Goal: Task Accomplishment & Management: Manage account settings

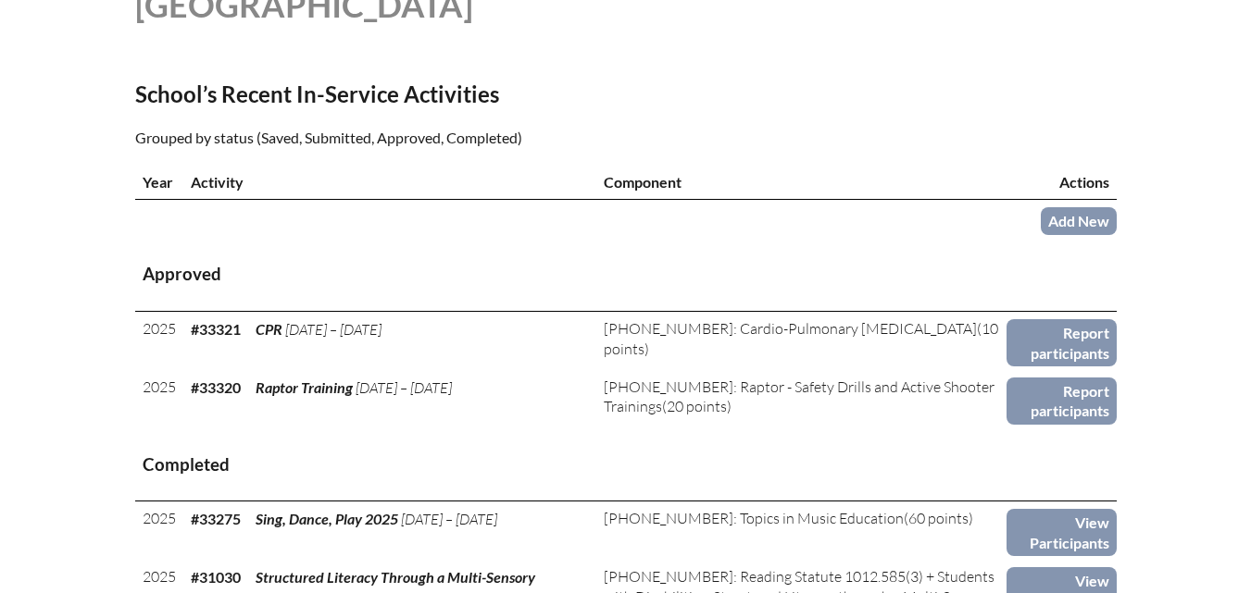
scroll to position [648, 0]
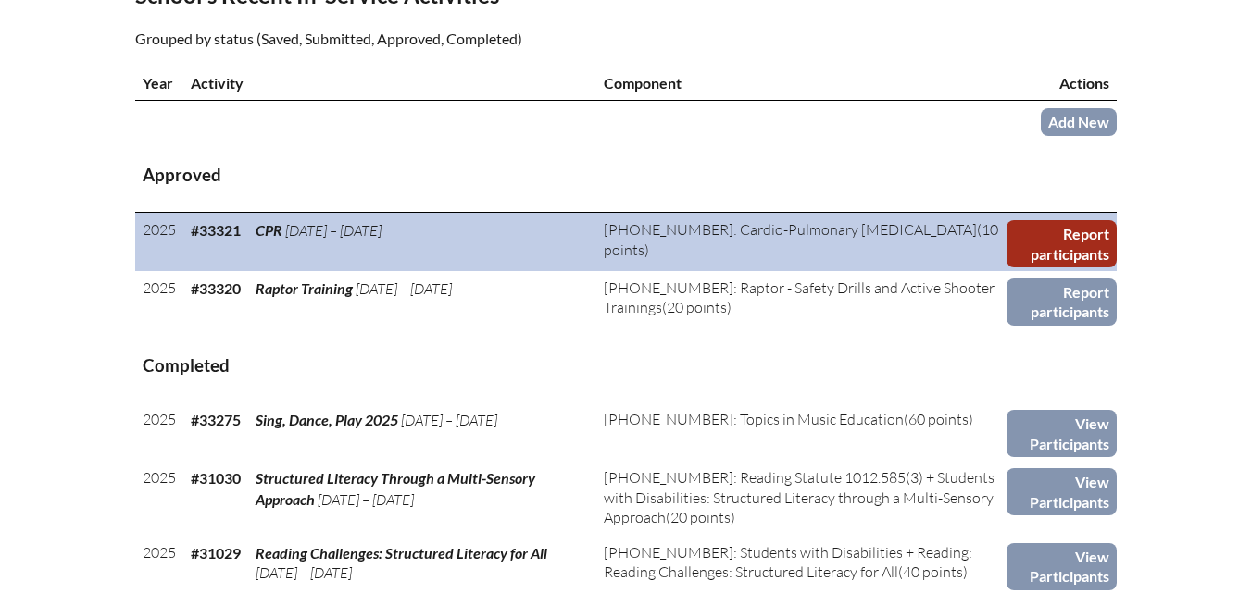
click at [1066, 268] on link "Report participants" at bounding box center [1061, 243] width 110 height 47
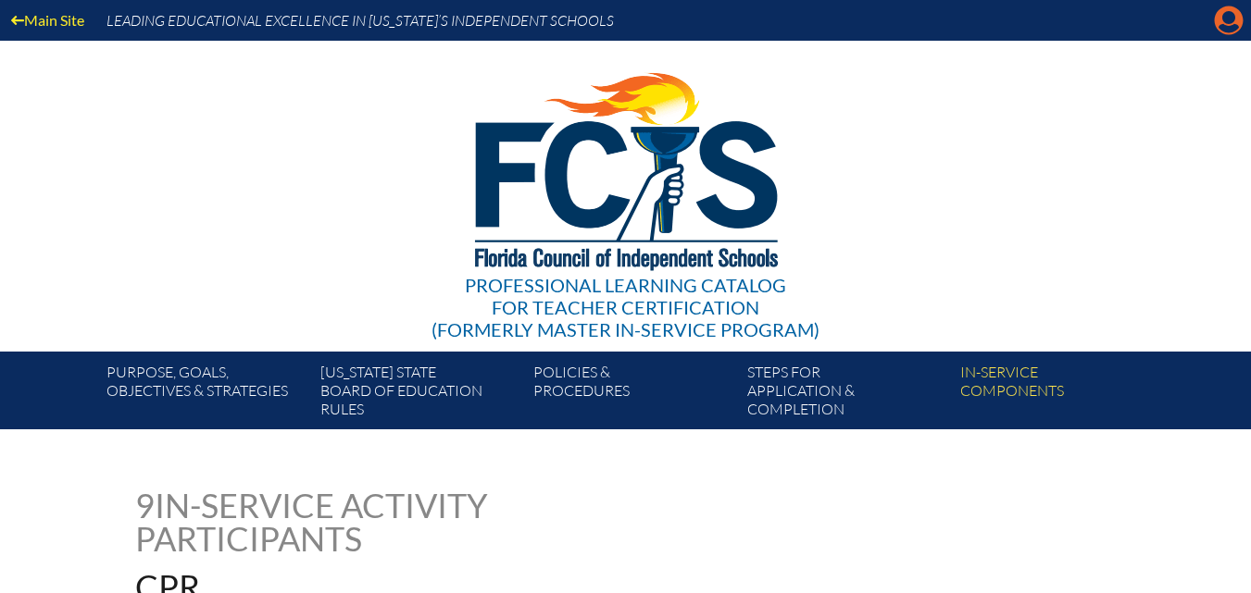
click at [1229, 26] on icon "Manage account" at bounding box center [1229, 21] width 30 height 30
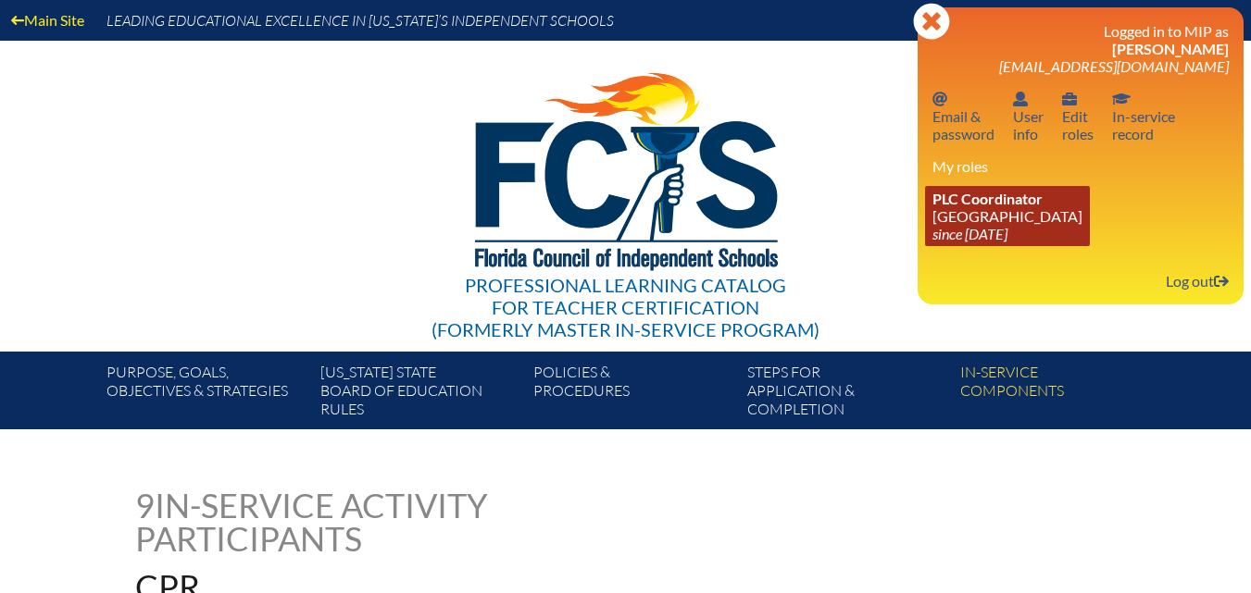
click at [987, 211] on link "PLC Coordinator Riverside Presbyterian Day School since 2024 Dec 6" at bounding box center [1007, 216] width 165 height 60
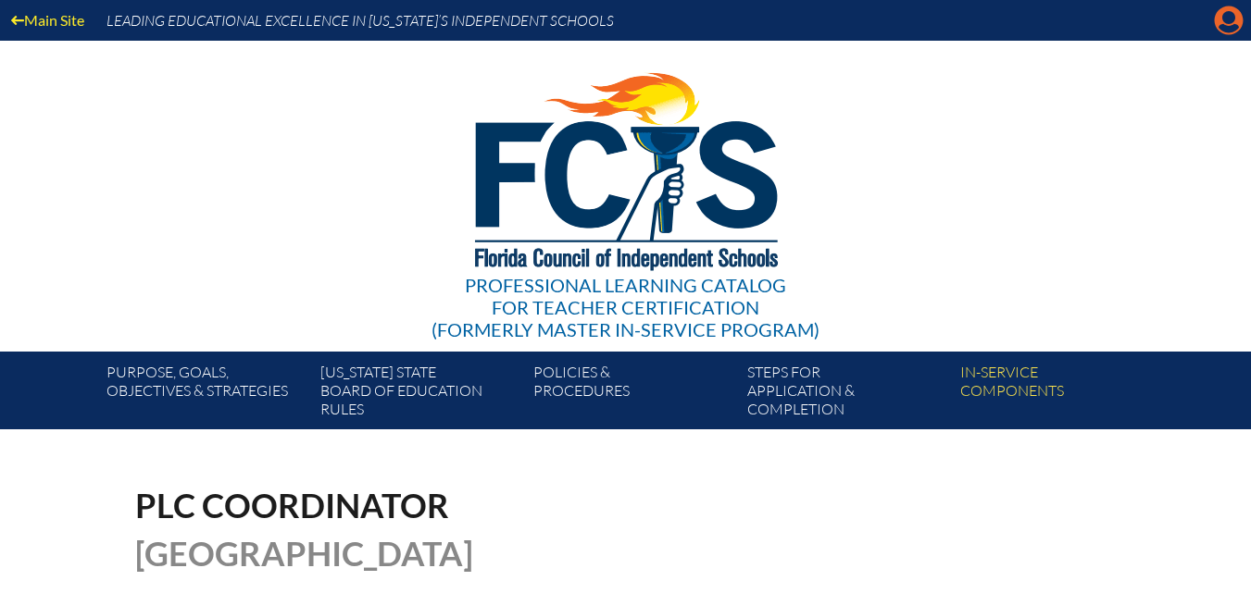
click at [1232, 20] on icon "Manage account" at bounding box center [1229, 21] width 30 height 30
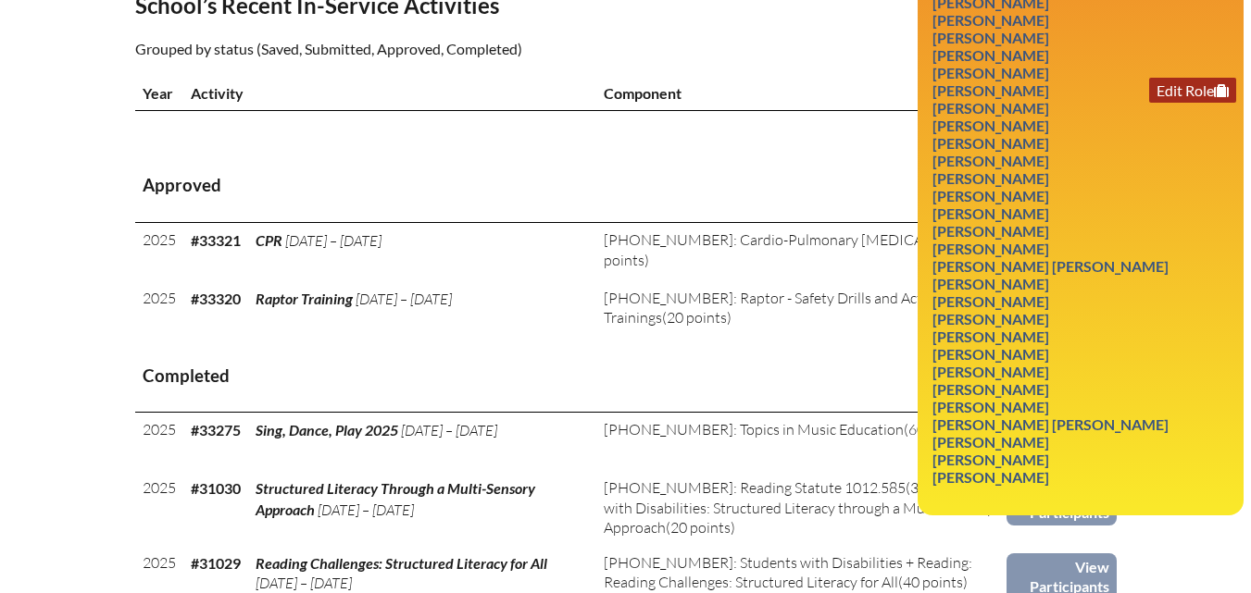
scroll to position [648, 0]
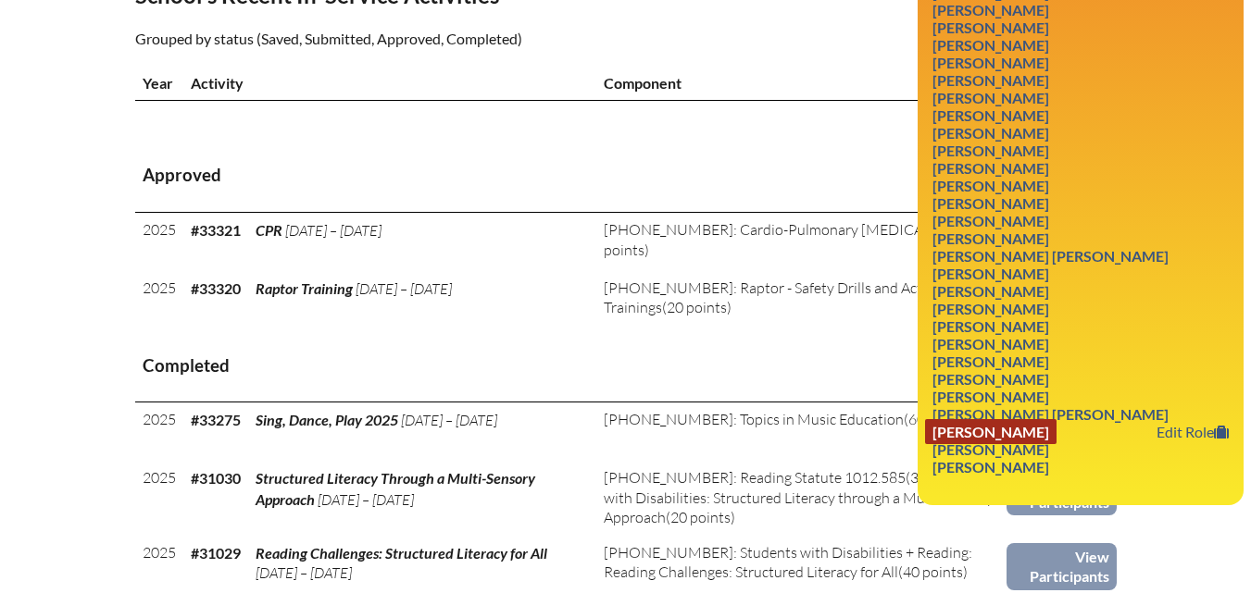
click at [968, 444] on link "Jane Wilhelm" at bounding box center [990, 431] width 131 height 25
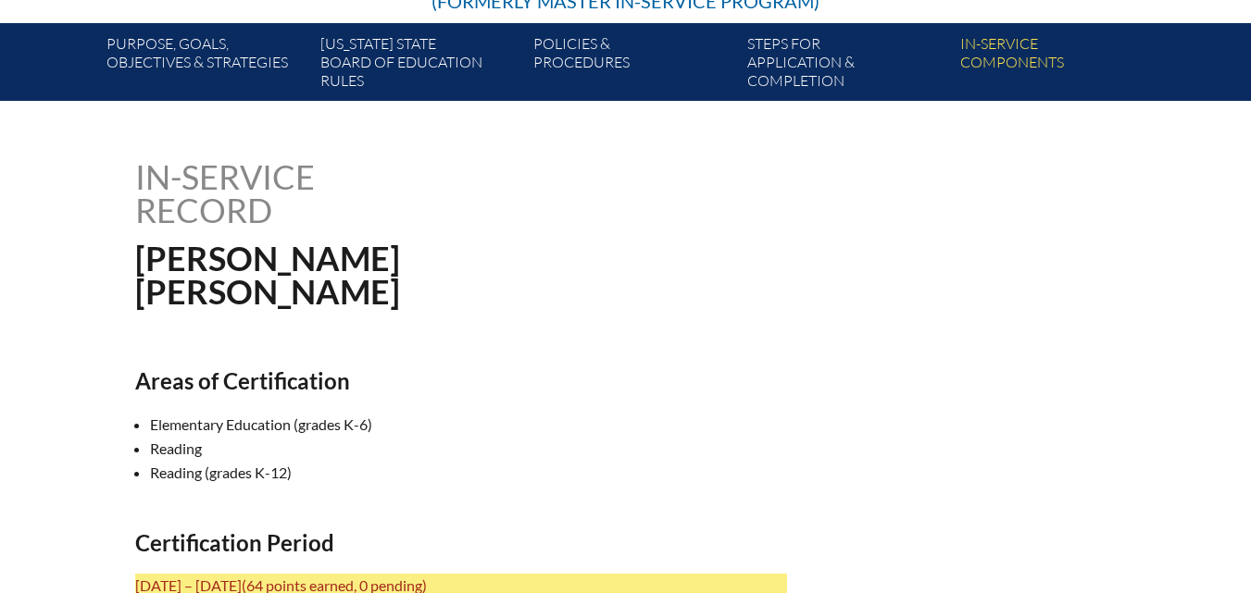
scroll to position [463, 0]
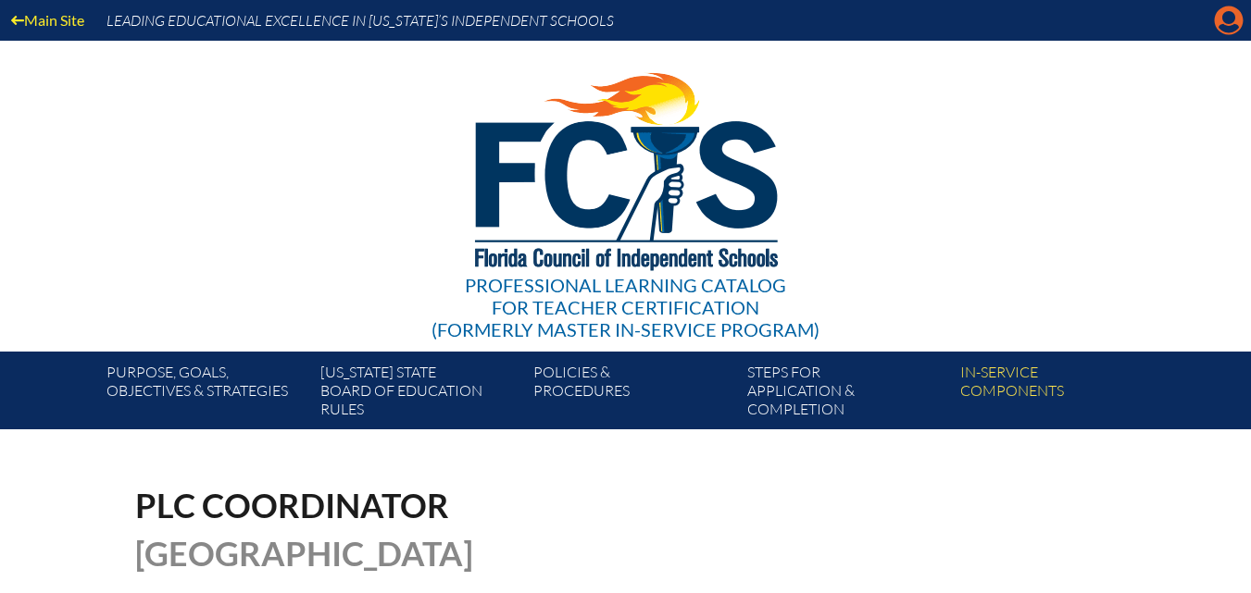
click at [1228, 25] on icon at bounding box center [1229, 20] width 29 height 29
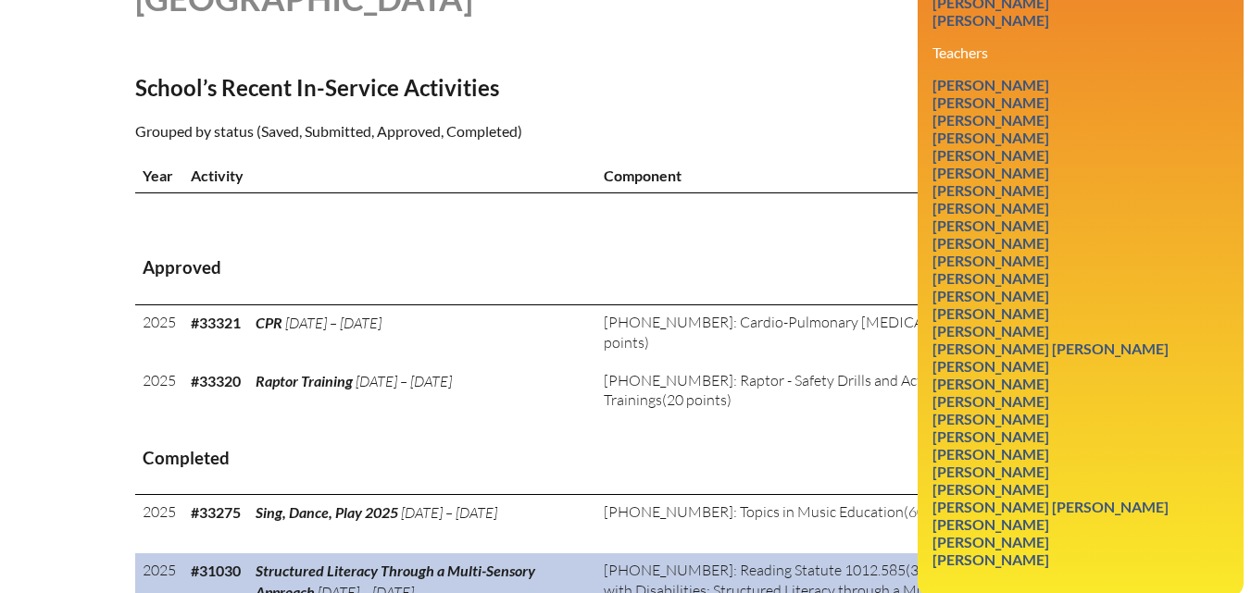
scroll to position [648, 0]
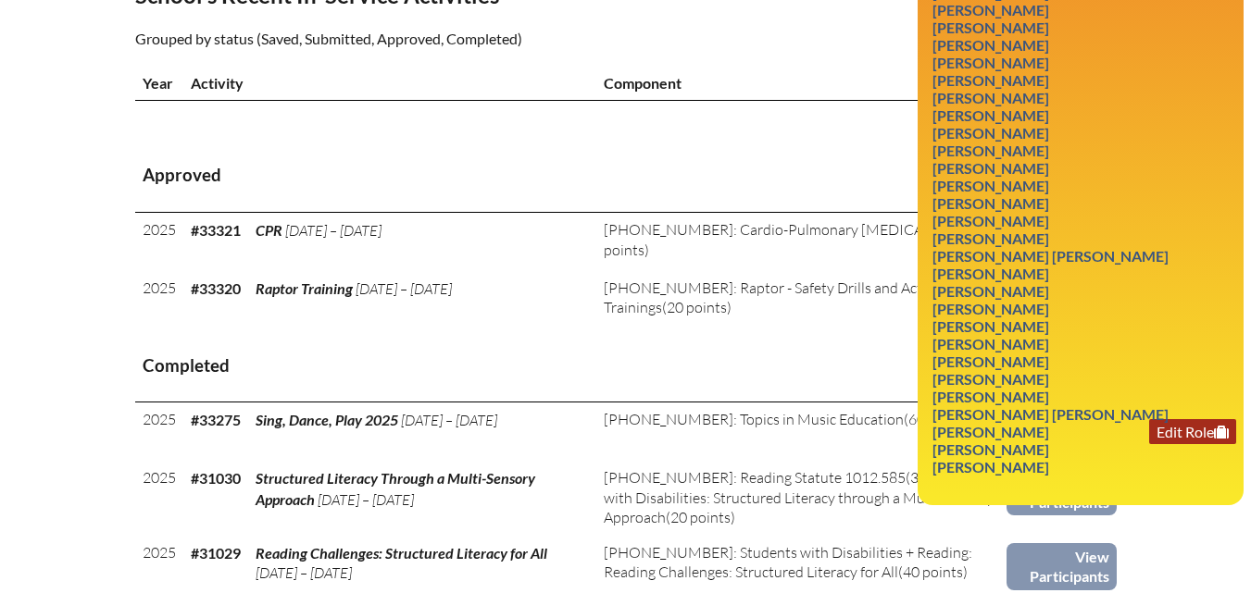
click at [1182, 444] on link "Edit Role" at bounding box center [1192, 431] width 87 height 25
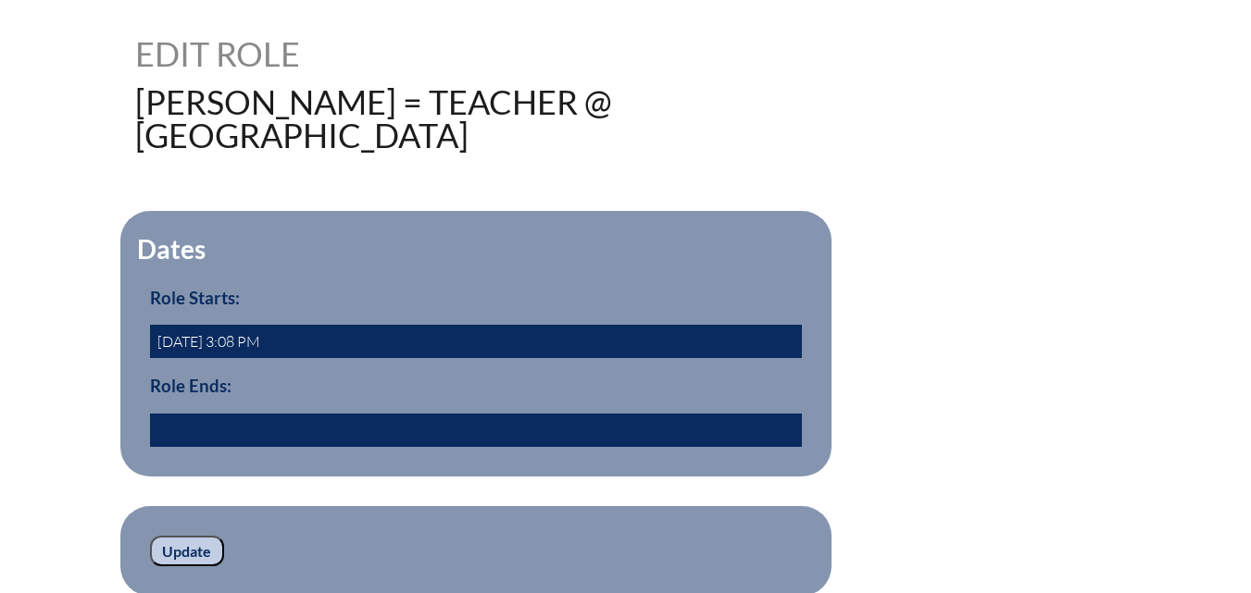
scroll to position [463, 0]
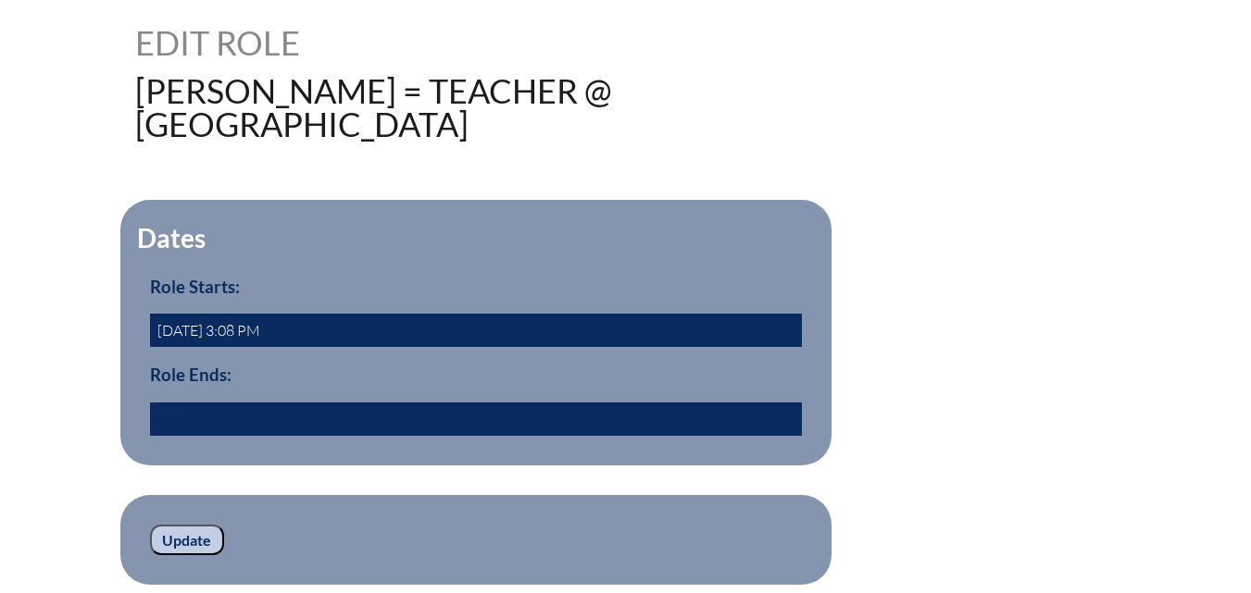
click at [220, 436] on input "text" at bounding box center [476, 419] width 652 height 33
click at [901, 224] on div "78247 Edit Role Wilhelm, Jane = Teacher @ Riverside Presbyterian Day School Dat…" at bounding box center [625, 305] width 981 height 559
click at [211, 436] on input "2025/09/25 12:18" at bounding box center [476, 419] width 652 height 33
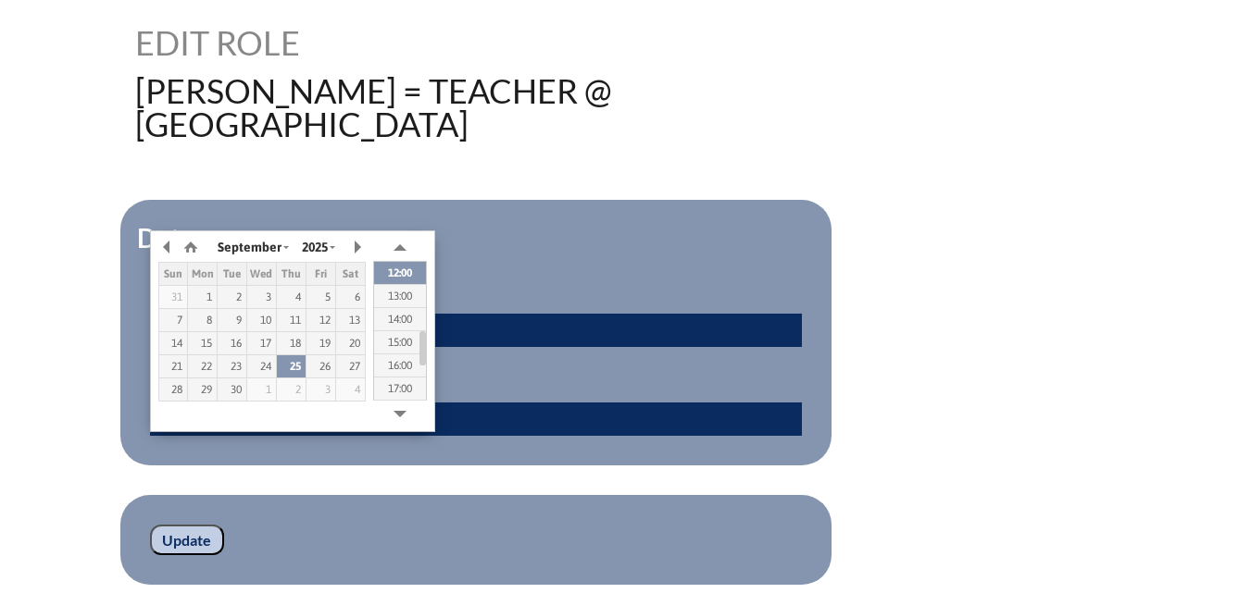
type input "2025/07/25 12:18"
click at [198, 556] on input "Update" at bounding box center [187, 540] width 74 height 31
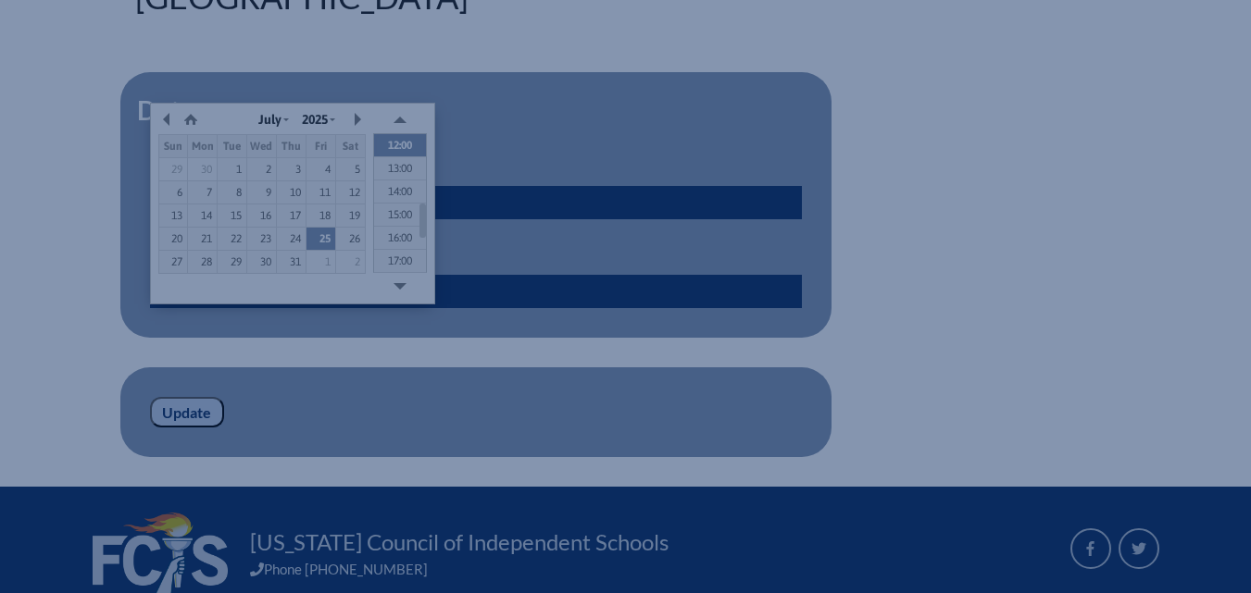
scroll to position [781, 0]
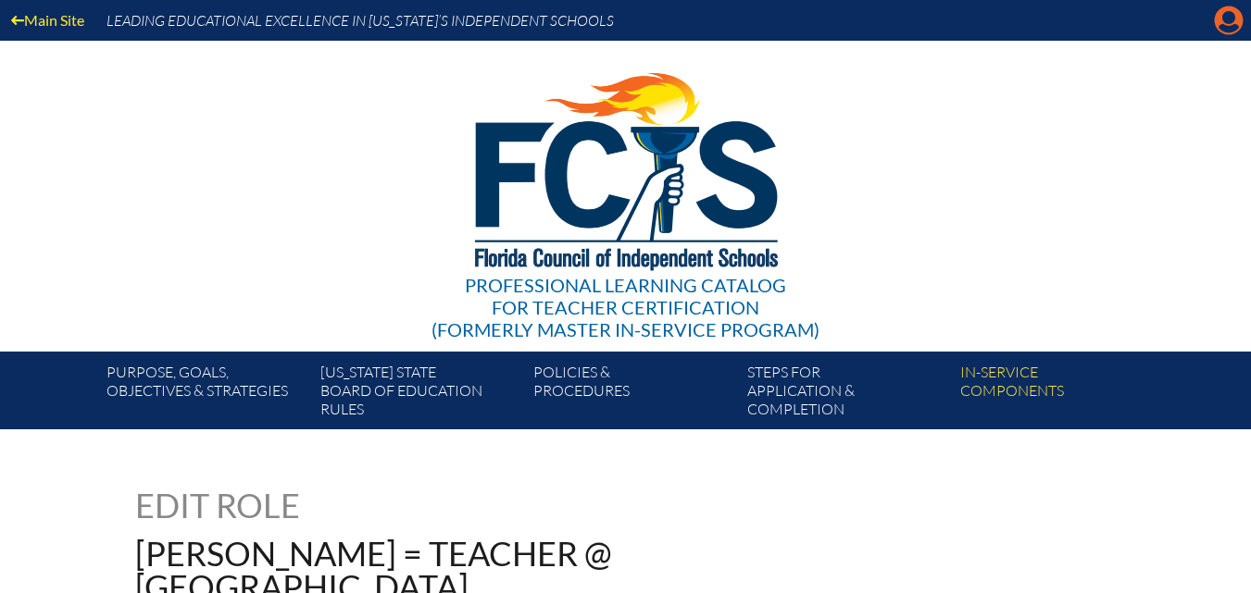
click at [1220, 22] on icon at bounding box center [1229, 20] width 29 height 29
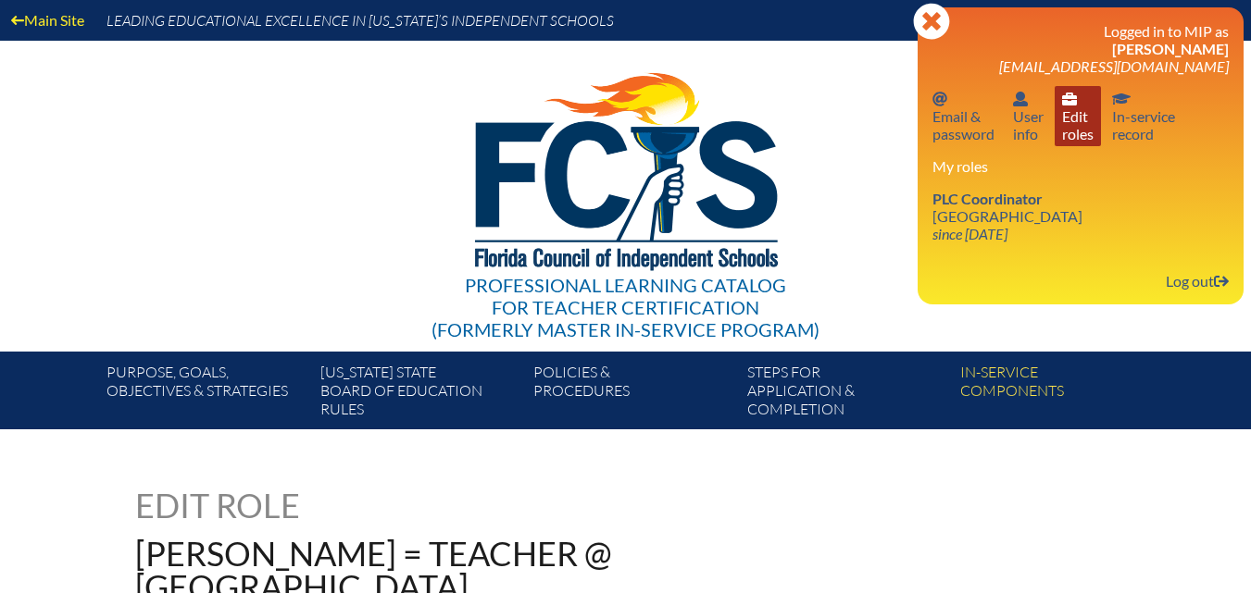
click at [1087, 122] on link "User info Edit roles" at bounding box center [1077, 116] width 46 height 60
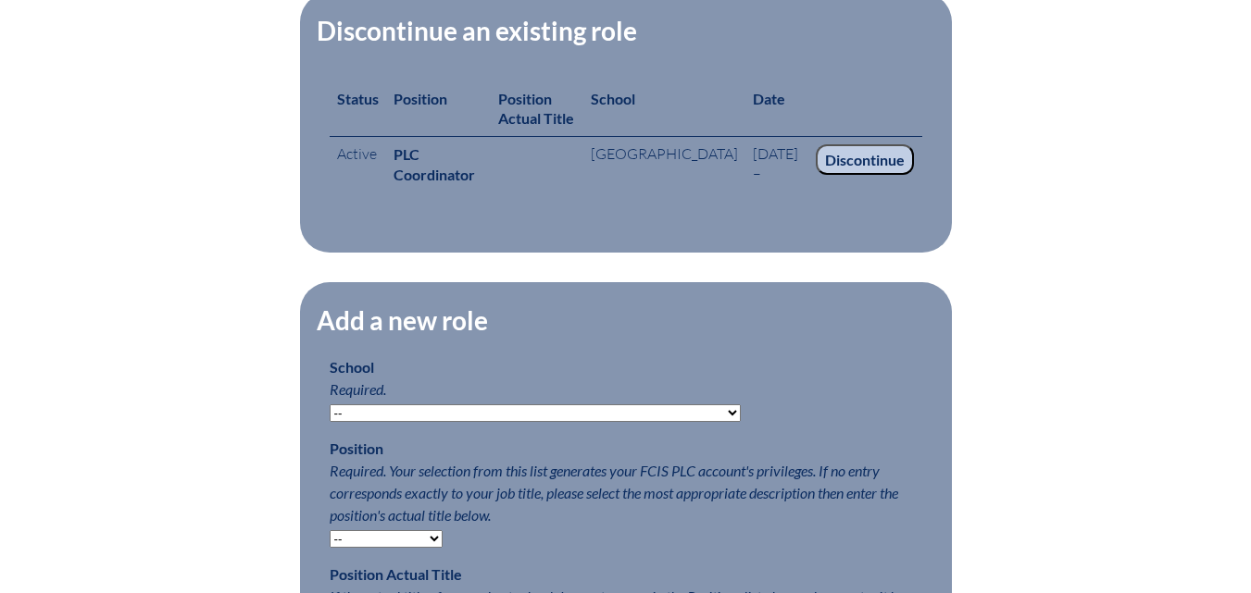
scroll to position [926, 0]
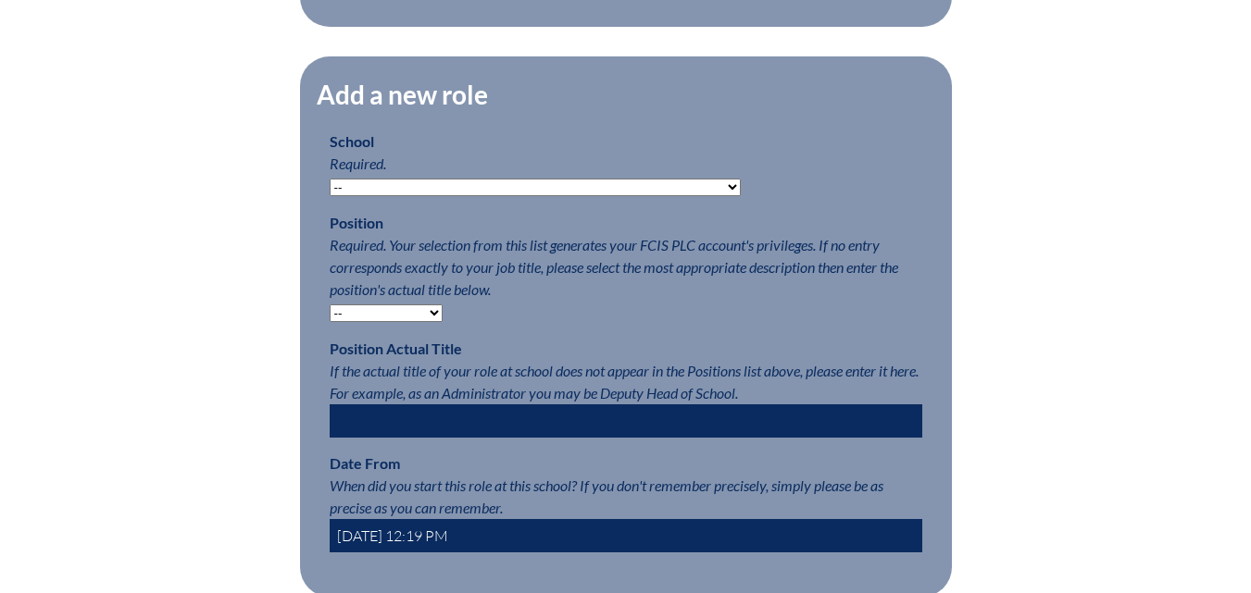
click at [371, 196] on select "-- [MEDICAL_DATA] Inspired Academy Academy at [GEOGRAPHIC_DATA] Academy at the …" at bounding box center [535, 188] width 411 height 18
select select "20328"
click at [330, 196] on select "-- [MEDICAL_DATA] Inspired Academy Academy at [GEOGRAPHIC_DATA] Academy at the …" at bounding box center [535, 188] width 411 height 18
click at [341, 322] on select "-- Teacher PLC Coordinator Head of School Administrator" at bounding box center [386, 314] width 113 height 18
select select "15563"
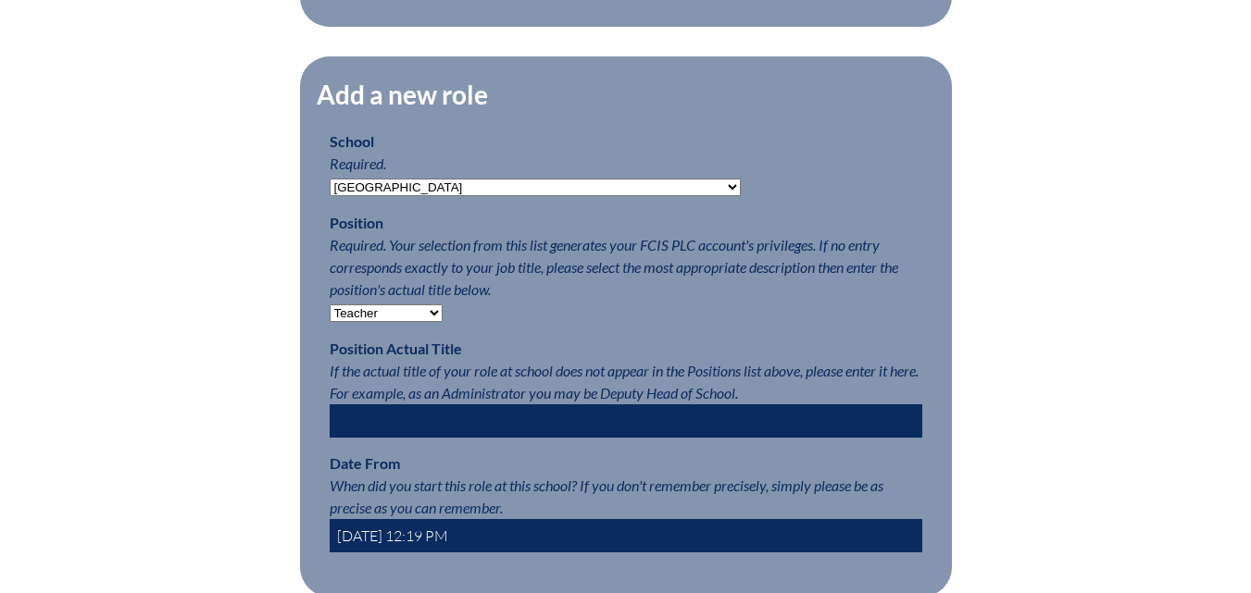
click at [330, 322] on select "-- Teacher PLC Coordinator Head of School Administrator" at bounding box center [386, 314] width 113 height 18
click at [213, 352] on div "Edit Roles Any roles you create with a position other than Teacher will have a …" at bounding box center [626, 147] width 1041 height 1168
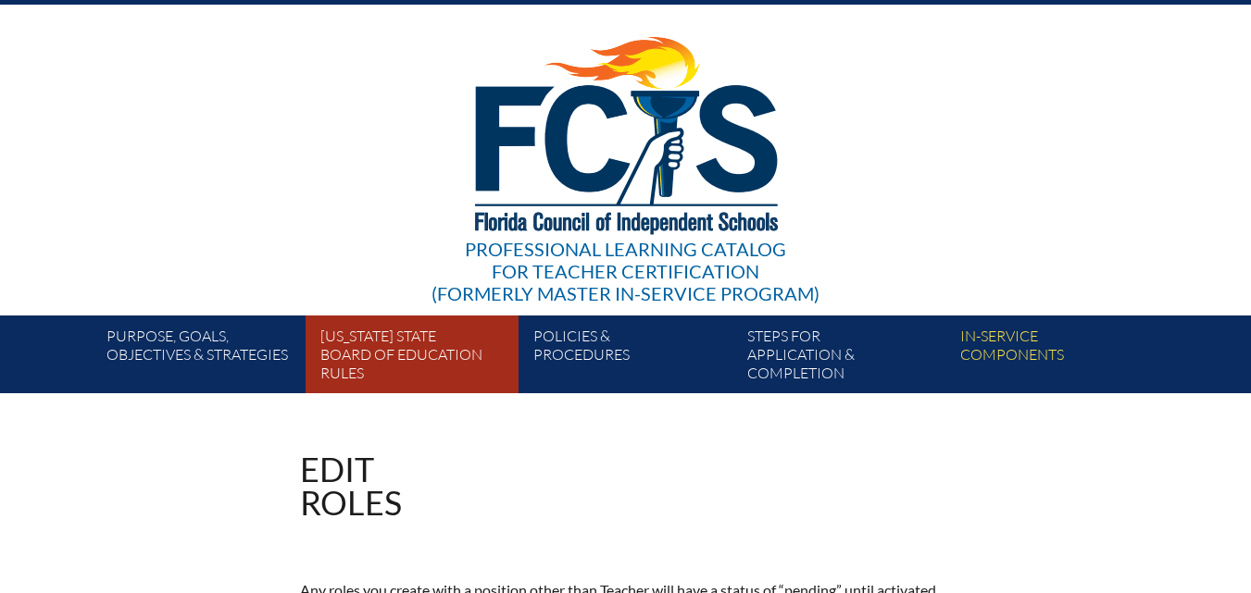
scroll to position [0, 0]
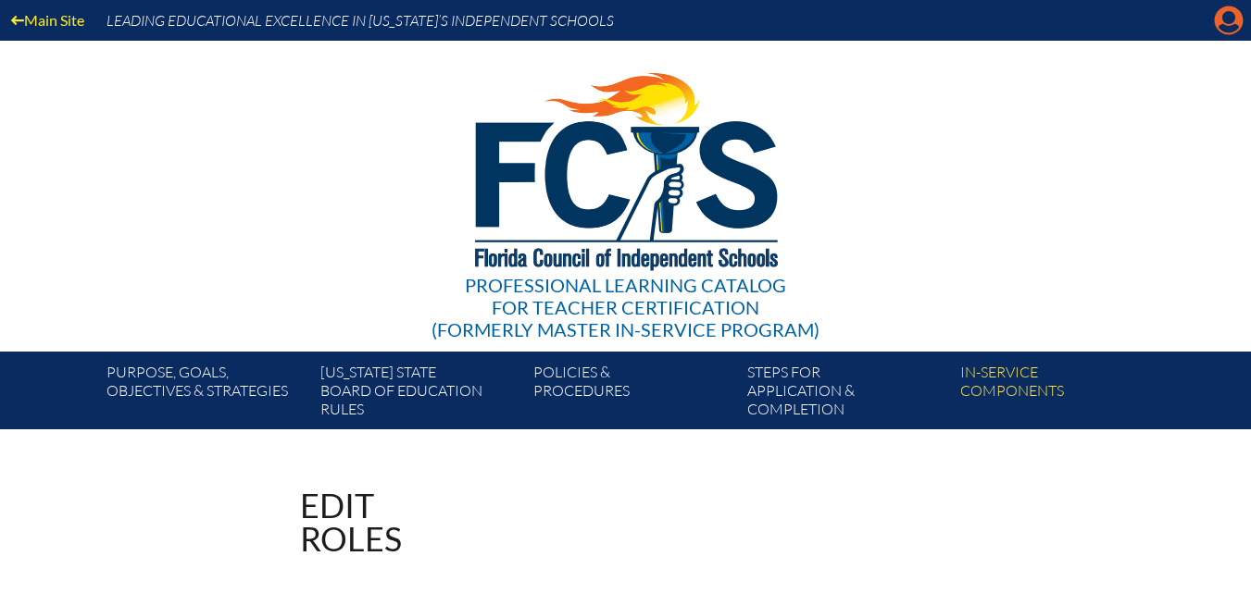
click at [1225, 20] on icon "Manage account" at bounding box center [1229, 21] width 30 height 30
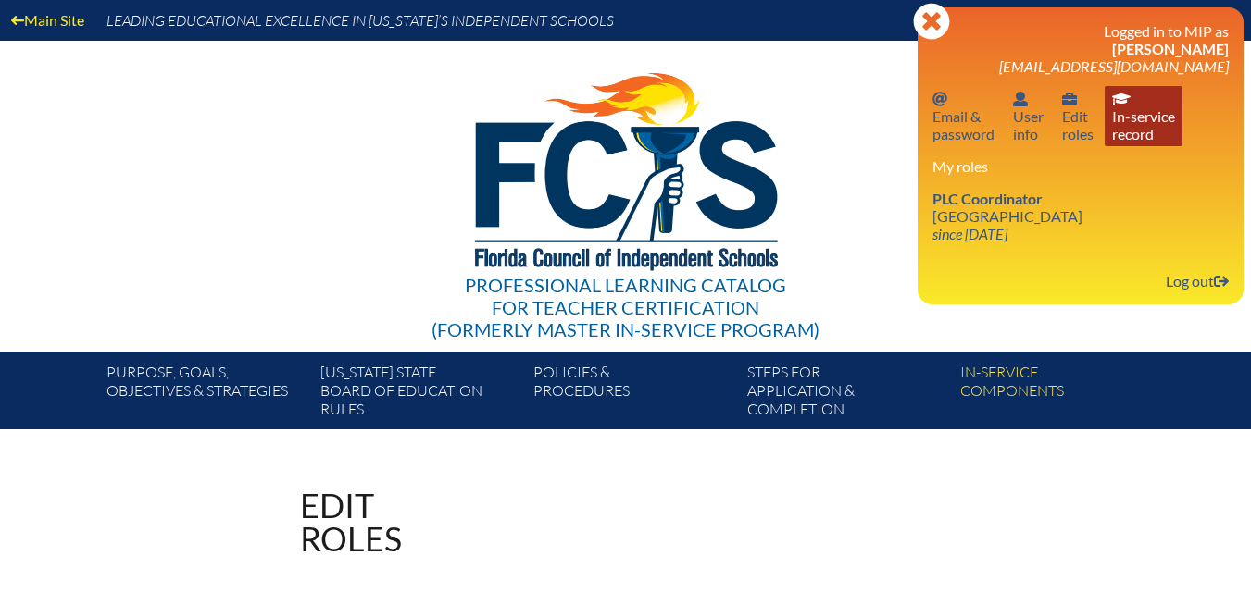
click at [1144, 114] on link "In-service record In-service record" at bounding box center [1143, 116] width 78 height 60
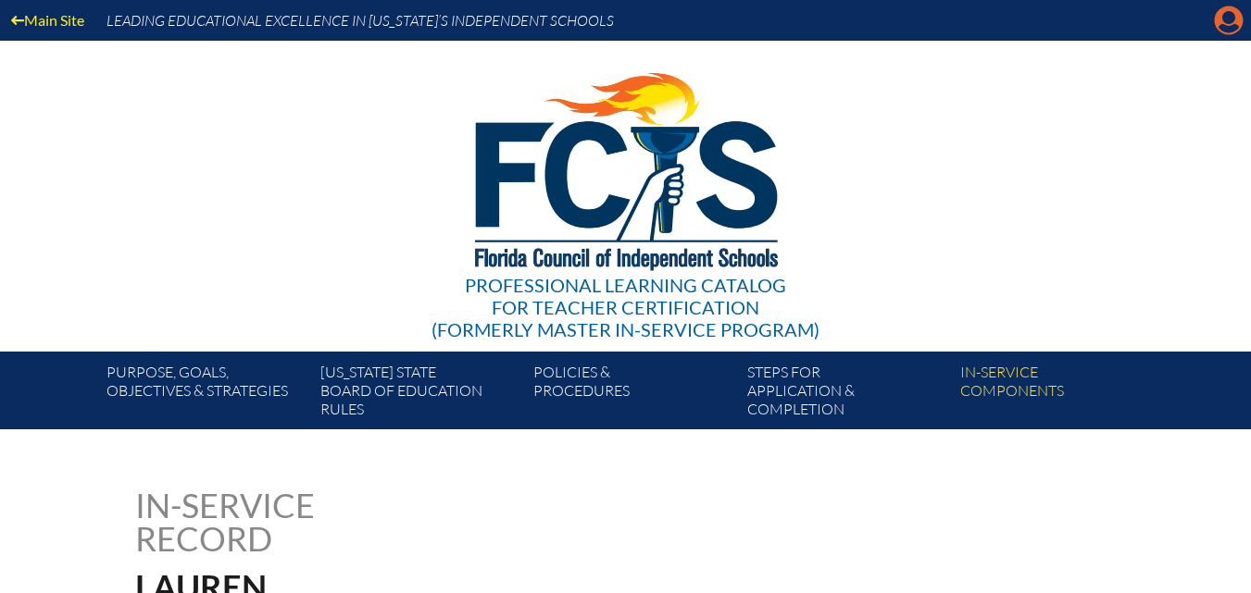
click at [1228, 30] on icon "Manage account" at bounding box center [1229, 21] width 30 height 30
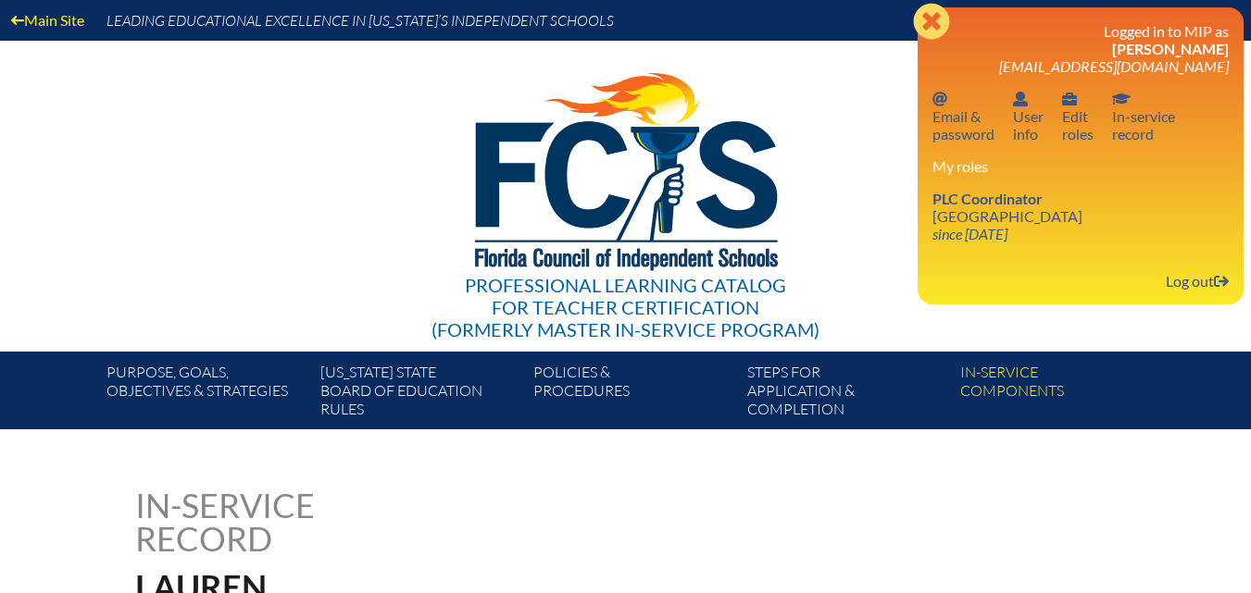
click at [935, 27] on icon "Close" at bounding box center [931, 21] width 37 height 37
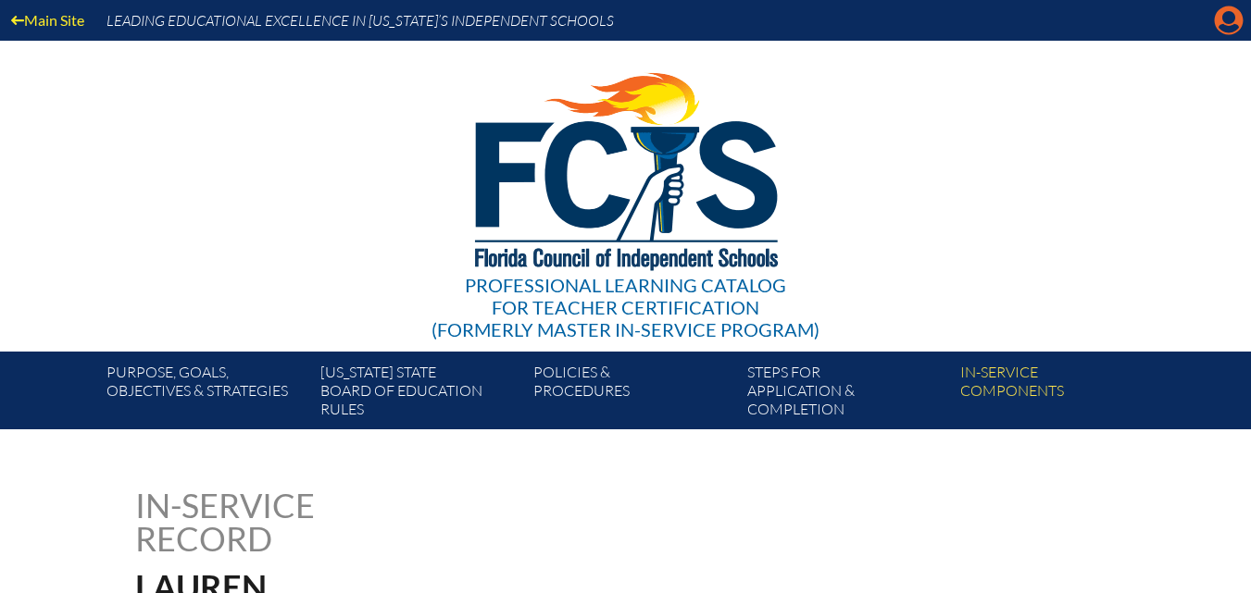
click at [1240, 25] on icon at bounding box center [1229, 20] width 29 height 29
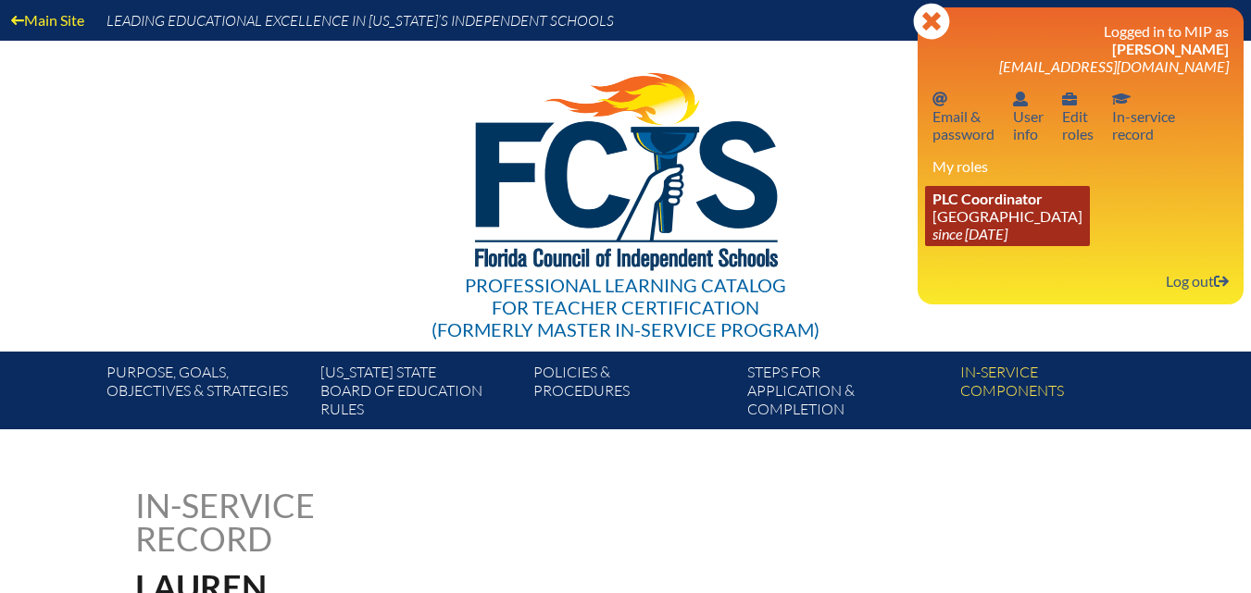
click at [1066, 206] on link "PLC Coordinator [GEOGRAPHIC_DATA] since [DATE]" at bounding box center [1007, 216] width 165 height 60
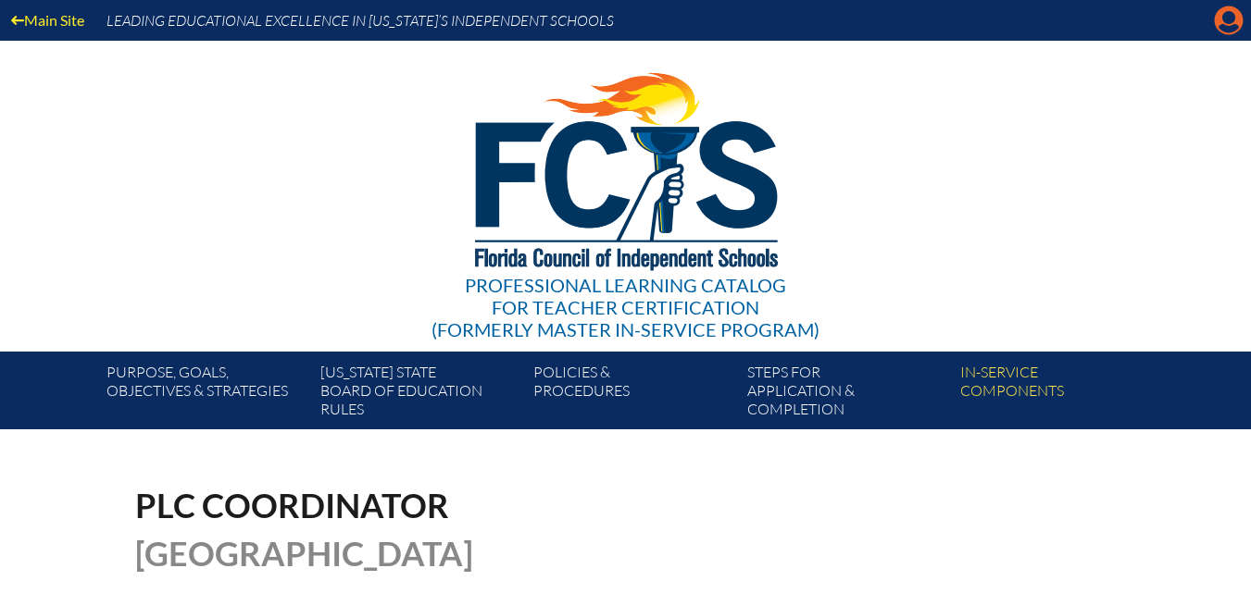
click at [1222, 11] on icon at bounding box center [1229, 20] width 29 height 29
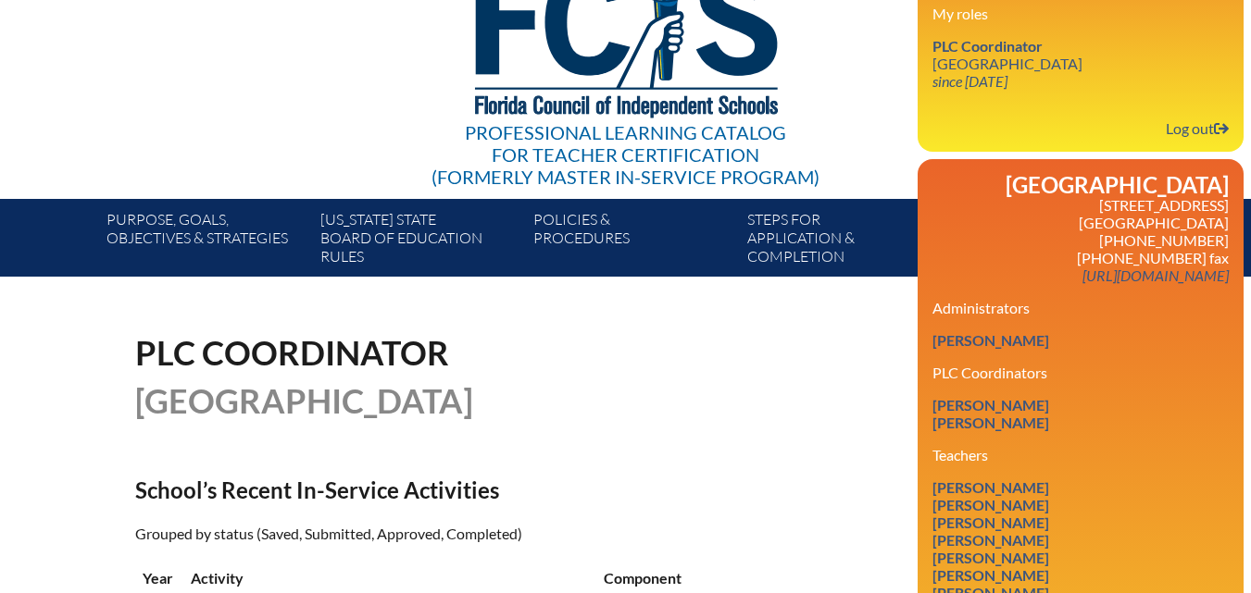
scroll to position [185, 0]
